Goal: Check status: Check status

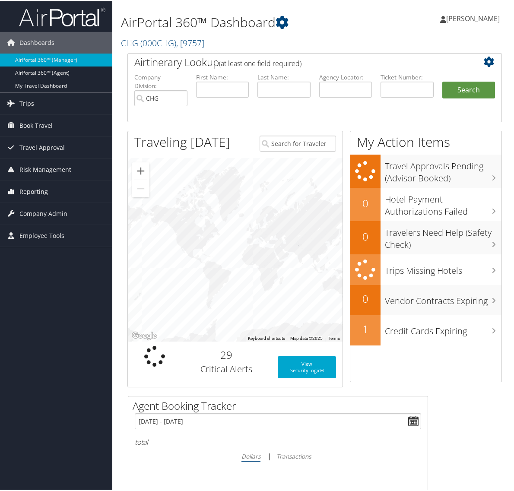
click at [44, 196] on span "Reporting" at bounding box center [33, 191] width 29 height 22
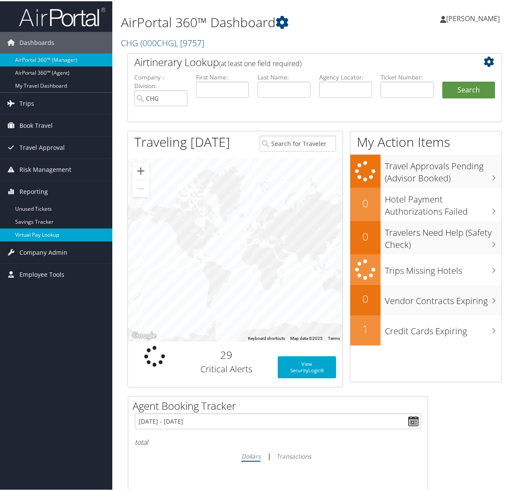
click at [35, 238] on link "Virtual Pay Lookup" at bounding box center [56, 233] width 112 height 13
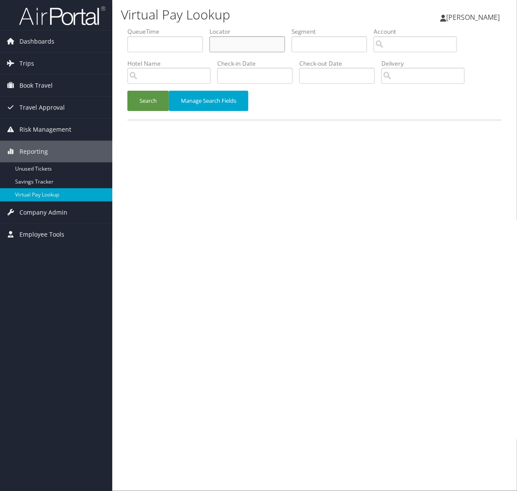
click at [236, 42] on input "text" at bounding box center [248, 44] width 76 height 16
paste input "FNVOBF"
type input "FNVOBF"
click at [154, 105] on button "Search" at bounding box center [148, 101] width 41 height 20
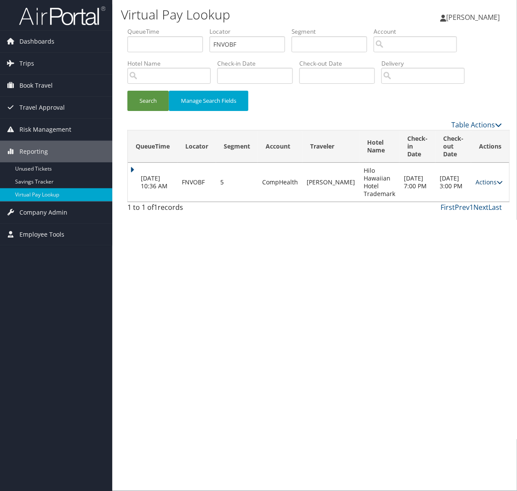
click at [485, 182] on link "Actions" at bounding box center [489, 182] width 27 height 8
click at [480, 207] on link "Logs" at bounding box center [465, 209] width 54 height 15
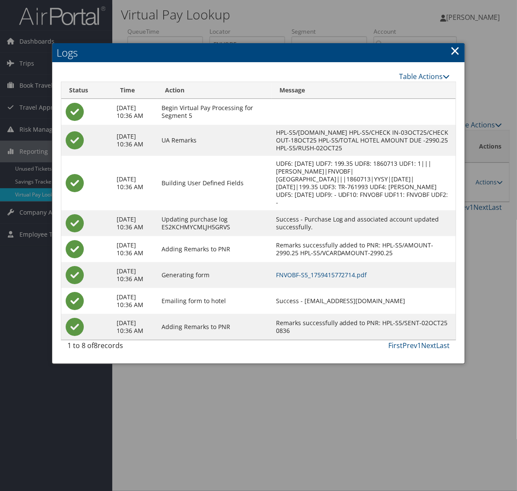
click at [454, 52] on link "×" at bounding box center [455, 50] width 10 height 17
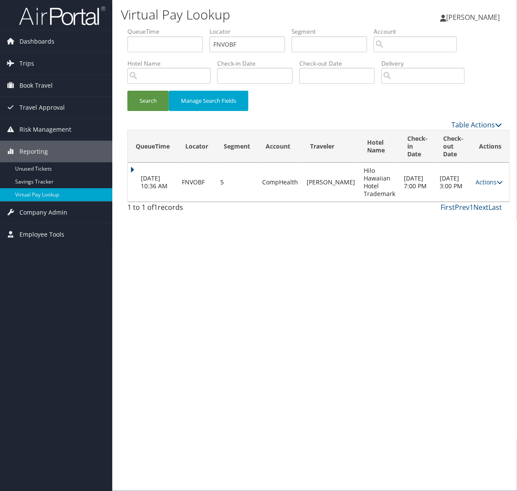
click at [482, 188] on td "Actions Resend Logs View Itinerary" at bounding box center [491, 182] width 38 height 39
click at [482, 184] on link "Actions" at bounding box center [489, 182] width 27 height 8
click at [477, 207] on link "Logs" at bounding box center [465, 209] width 54 height 15
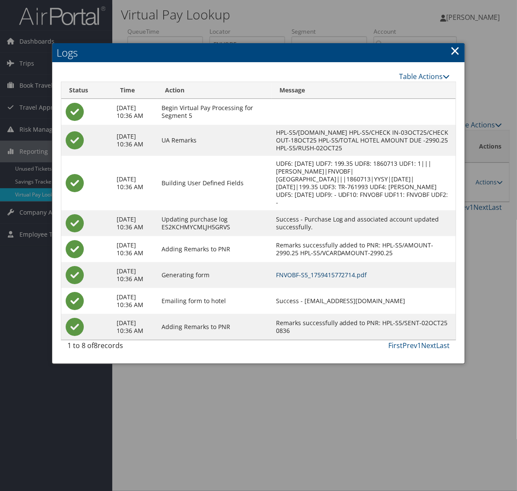
click at [357, 279] on link "FNVOBF-S5_1759415772714.pdf" at bounding box center [321, 275] width 91 height 8
